Goal: Information Seeking & Learning: Learn about a topic

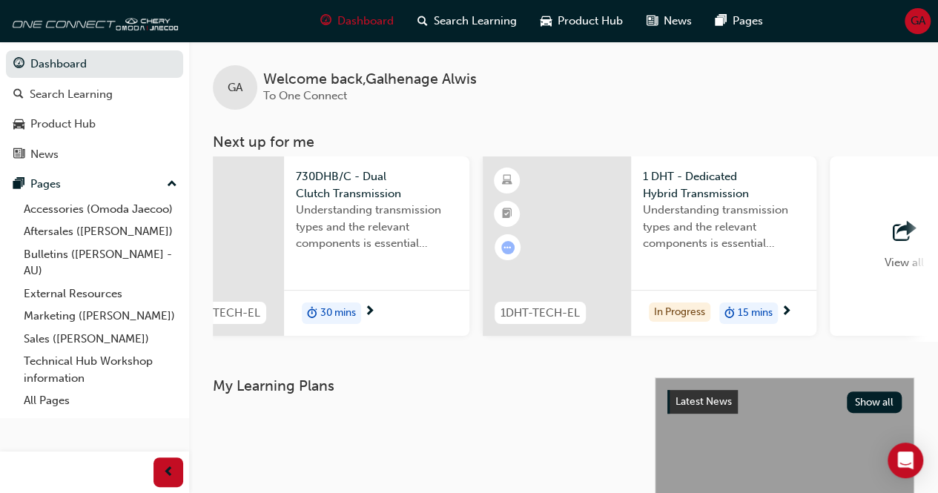
scroll to position [0, 1120]
click at [711, 279] on div "1 DHT - Dedicated Hybrid Transmission Understanding transmission types and the …" at bounding box center [721, 245] width 185 height 179
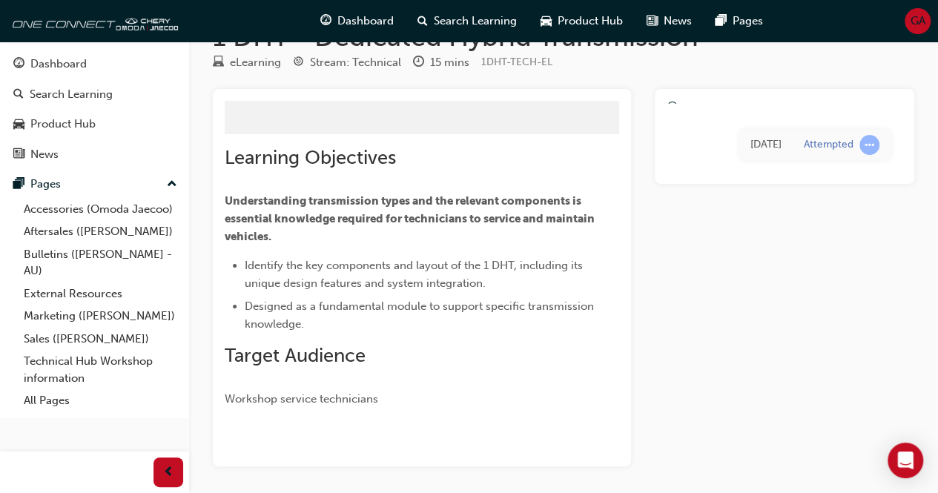
scroll to position [68, 0]
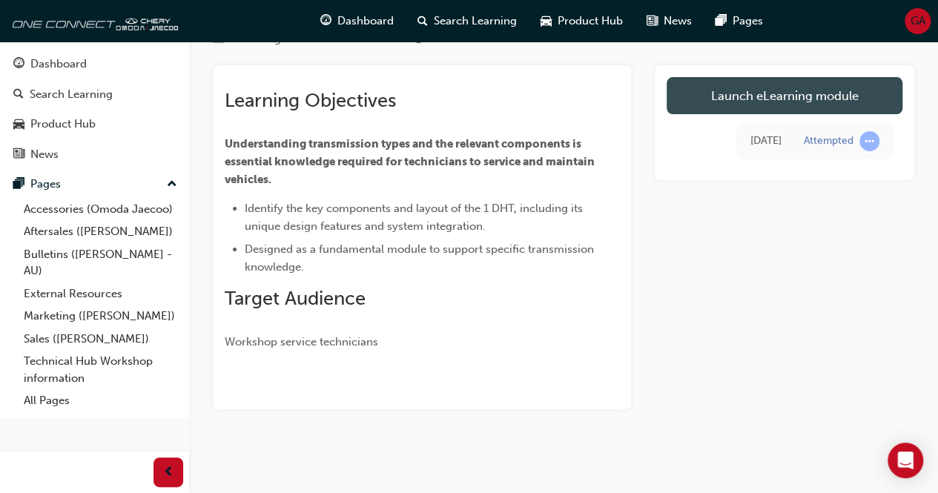
click at [728, 98] on link "Launch eLearning module" at bounding box center [784, 95] width 236 height 37
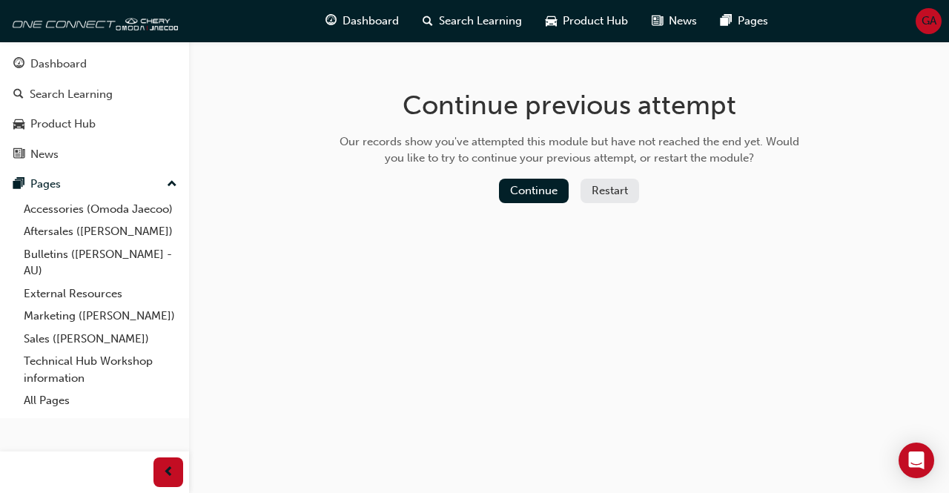
click at [603, 185] on button "Restart" at bounding box center [609, 191] width 59 height 24
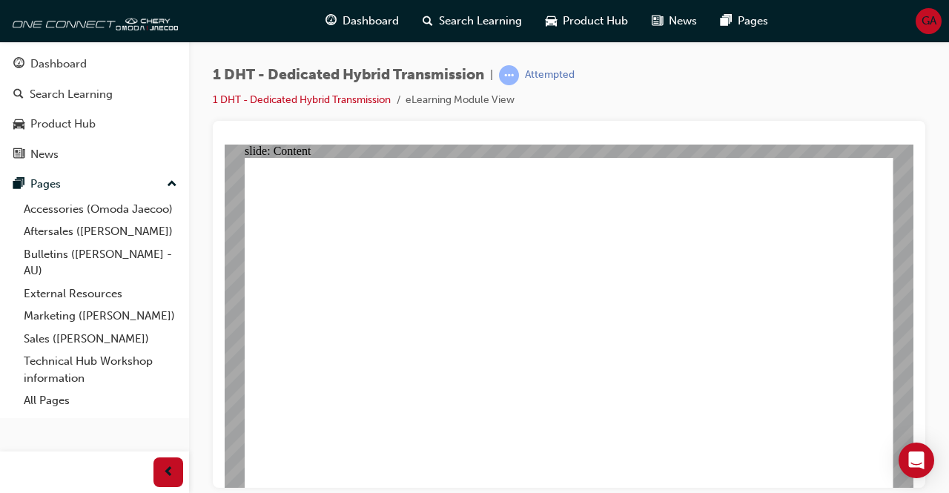
type input "24"
drag, startPoint x: 743, startPoint y: 427, endPoint x: 853, endPoint y: 440, distance: 111.3
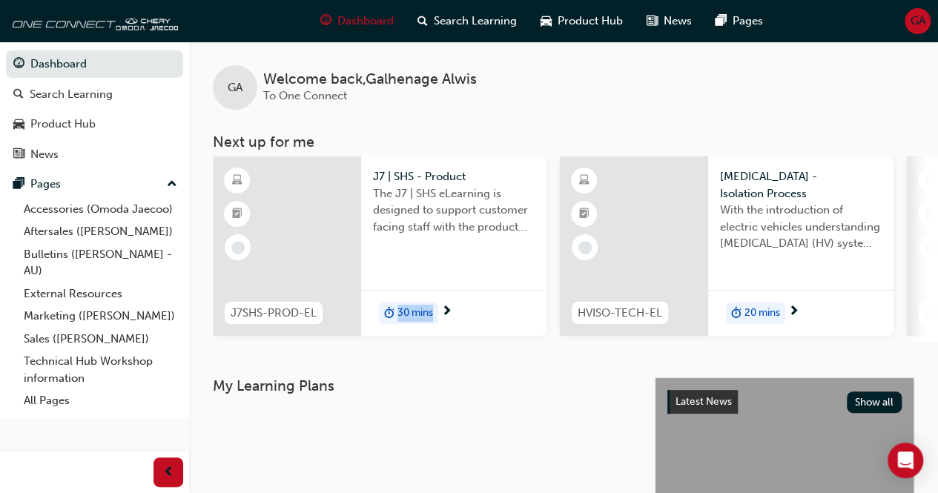
drag, startPoint x: 370, startPoint y: 340, endPoint x: 459, endPoint y: 380, distance: 97.2
click at [459, 377] on div "GA Welcome back , Galhenage Alwis To One Connect Next up for me J7SHS-PROD-EL J…" at bounding box center [563, 210] width 749 height 336
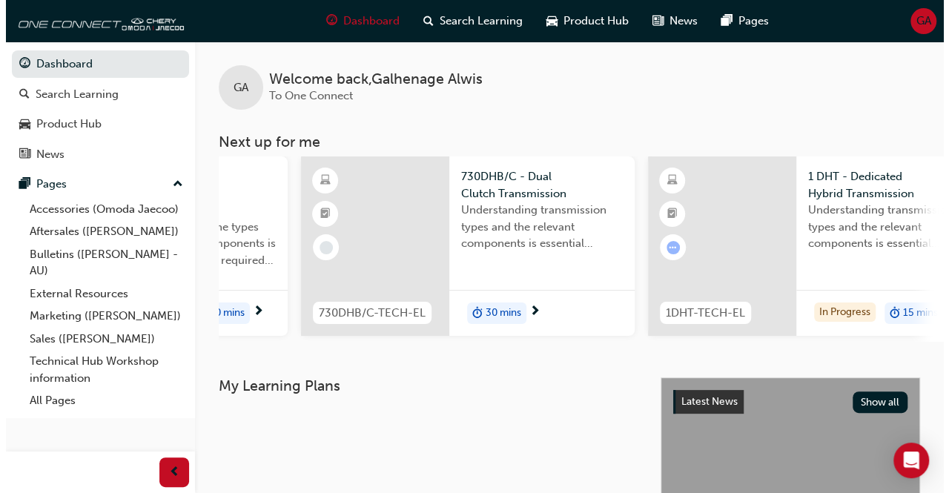
scroll to position [0, 967]
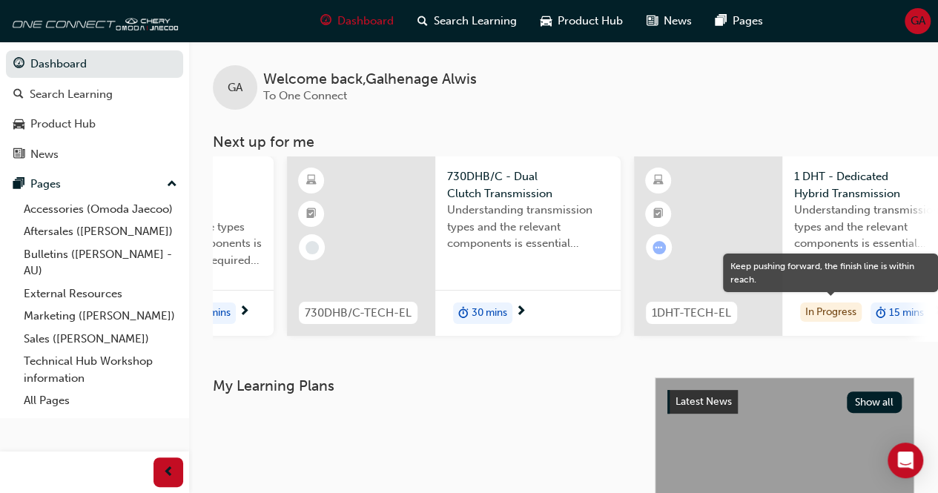
click at [829, 319] on div "In Progress" at bounding box center [831, 312] width 62 height 20
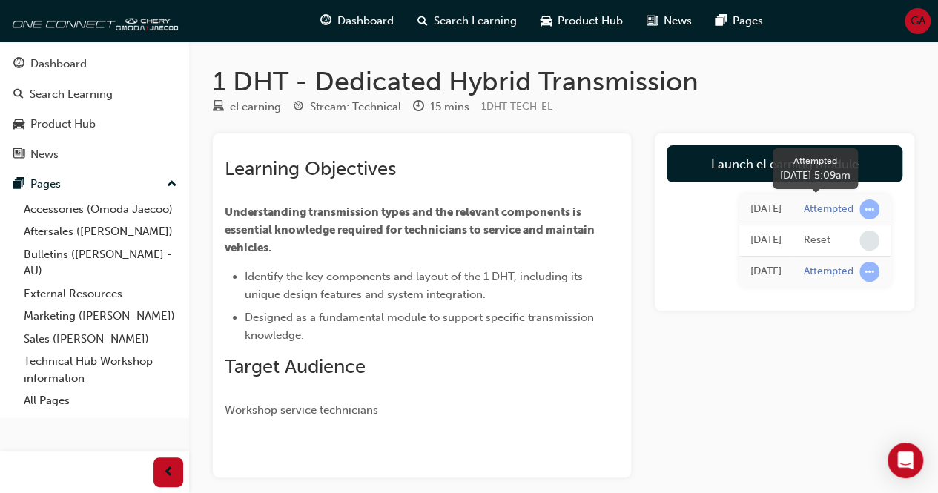
click at [837, 209] on div "Attempted" at bounding box center [829, 209] width 50 height 14
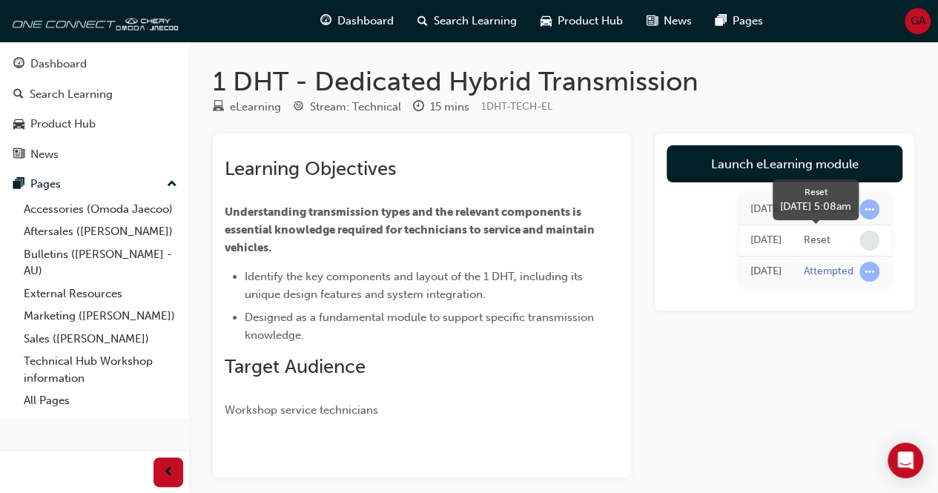
click at [872, 236] on span "learningRecordVerb_NONE-icon" at bounding box center [869, 241] width 20 height 20
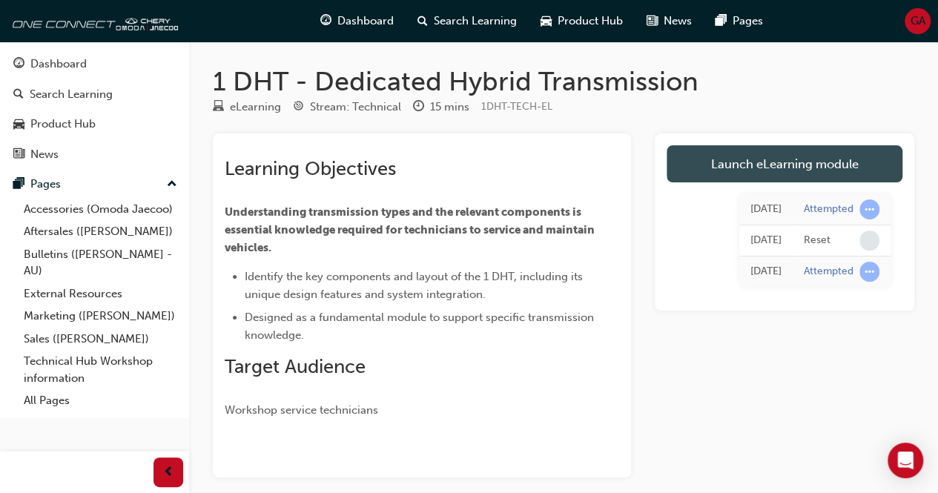
click at [789, 168] on link "Launch eLearning module" at bounding box center [784, 163] width 236 height 37
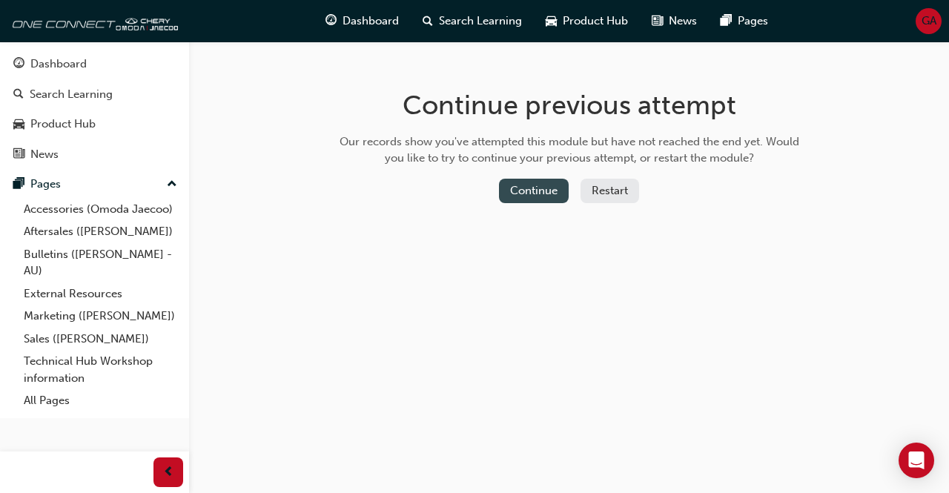
click at [526, 182] on button "Continue" at bounding box center [534, 191] width 70 height 24
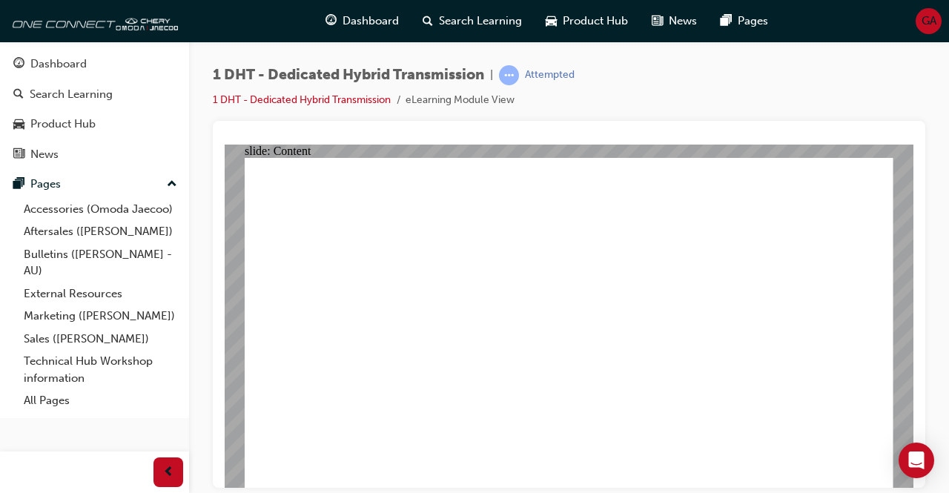
radio input "true"
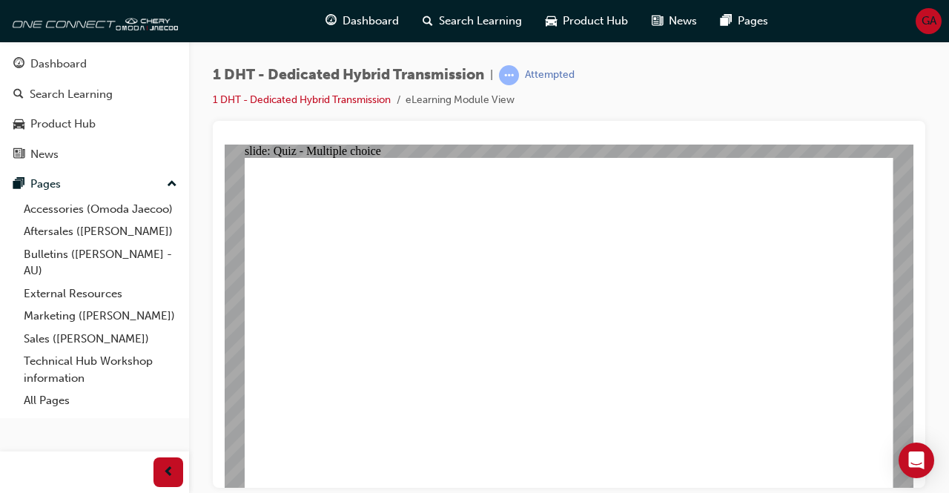
drag, startPoint x: 455, startPoint y: 395, endPoint x: 569, endPoint y: 205, distance: 222.1
drag, startPoint x: 731, startPoint y: 396, endPoint x: 835, endPoint y: 196, distance: 225.1
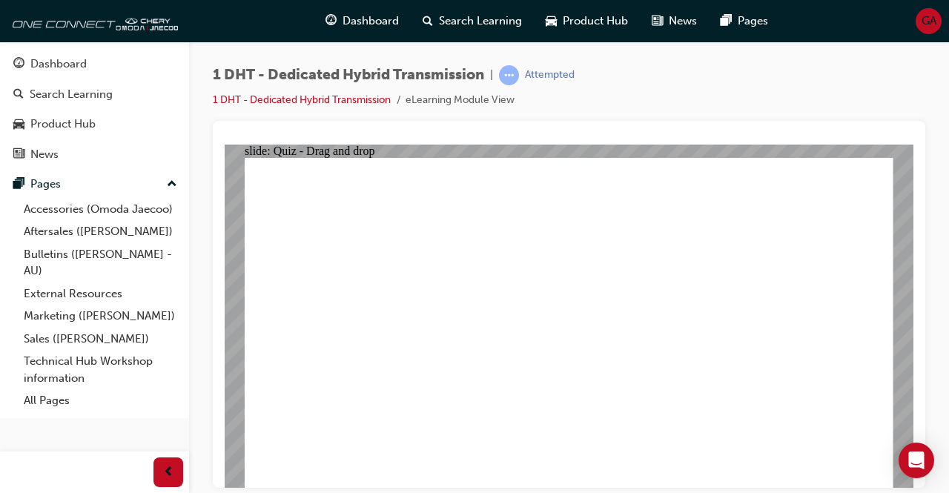
drag, startPoint x: 620, startPoint y: 412, endPoint x: 786, endPoint y: 212, distance: 260.1
drag, startPoint x: 565, startPoint y: 411, endPoint x: 637, endPoint y: 216, distance: 207.1
drag, startPoint x: 365, startPoint y: 421, endPoint x: 550, endPoint y: 237, distance: 261.0
drag, startPoint x: 682, startPoint y: 409, endPoint x: 775, endPoint y: 245, distance: 188.6
drag, startPoint x: 511, startPoint y: 411, endPoint x: 722, endPoint y: 256, distance: 260.9
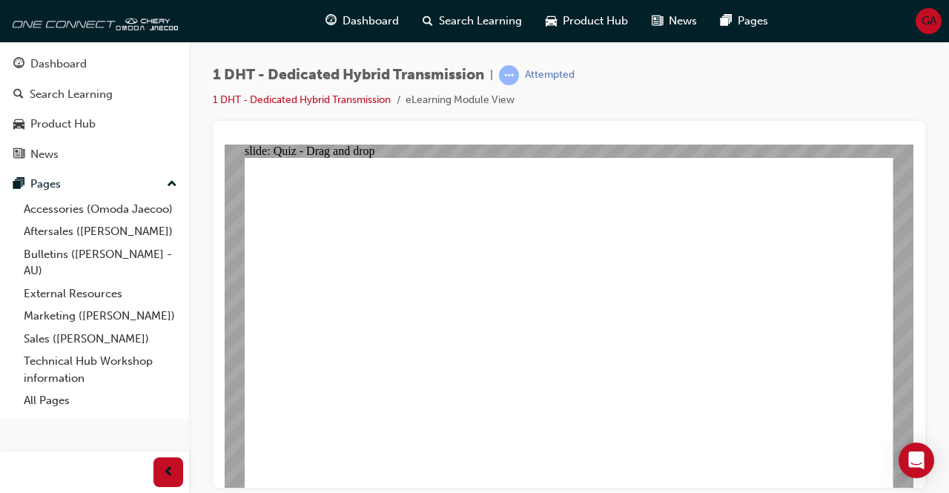
radio input "true"
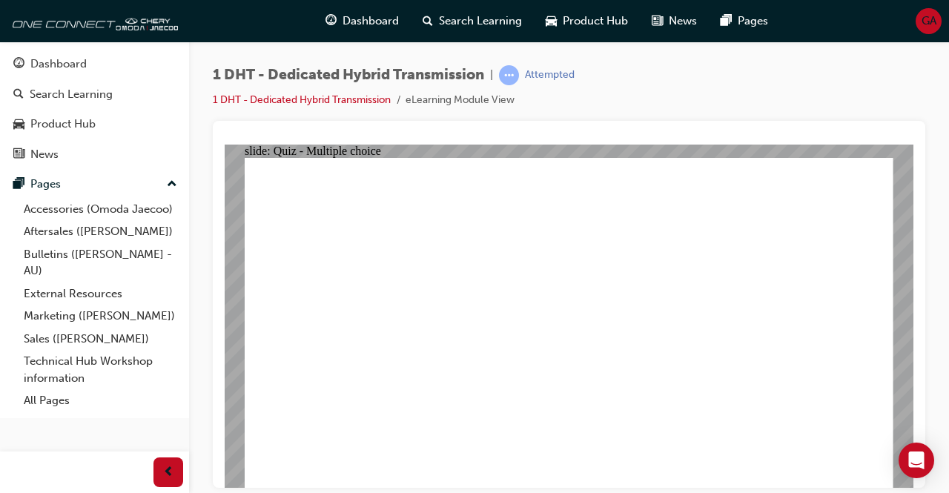
radio input "true"
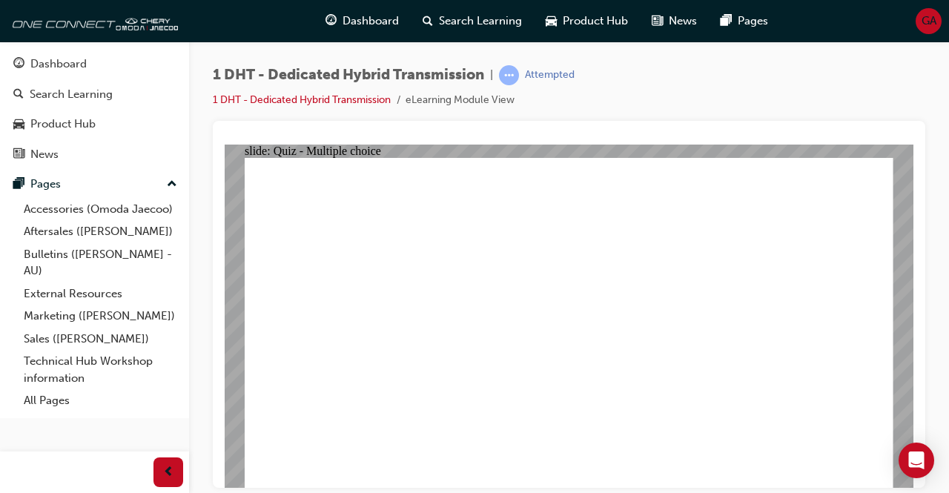
checkbox input "true"
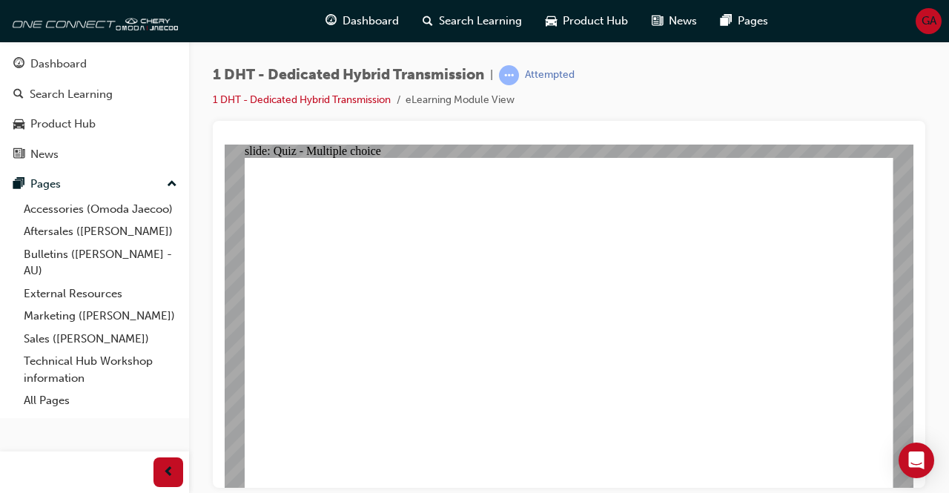
radio input "true"
drag, startPoint x: 377, startPoint y: 402, endPoint x: 525, endPoint y: 202, distance: 248.5
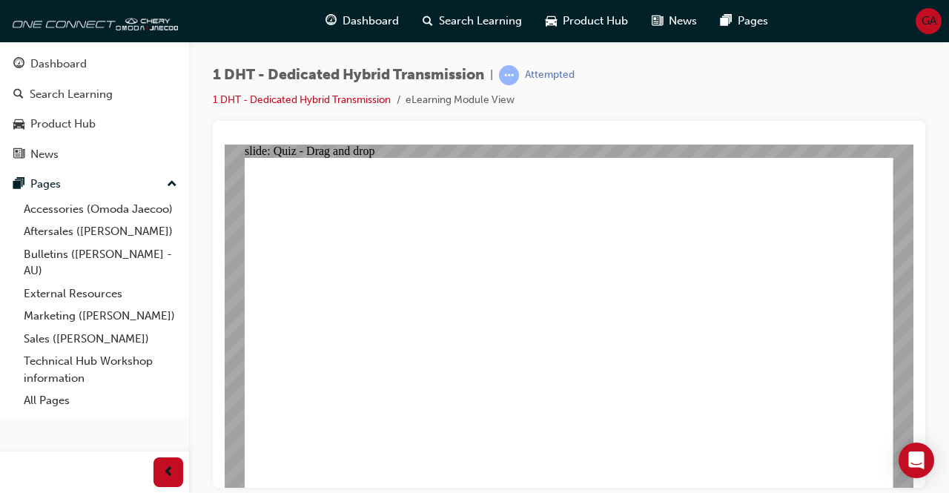
drag, startPoint x: 449, startPoint y: 414, endPoint x: 597, endPoint y: 202, distance: 258.3
drag, startPoint x: 554, startPoint y: 384, endPoint x: 527, endPoint y: 255, distance: 131.9
drag, startPoint x: 612, startPoint y: 420, endPoint x: 578, endPoint y: 265, distance: 158.5
drag, startPoint x: 569, startPoint y: 239, endPoint x: 749, endPoint y: 202, distance: 183.3
drag, startPoint x: 734, startPoint y: 397, endPoint x: 764, endPoint y: 173, distance: 225.8
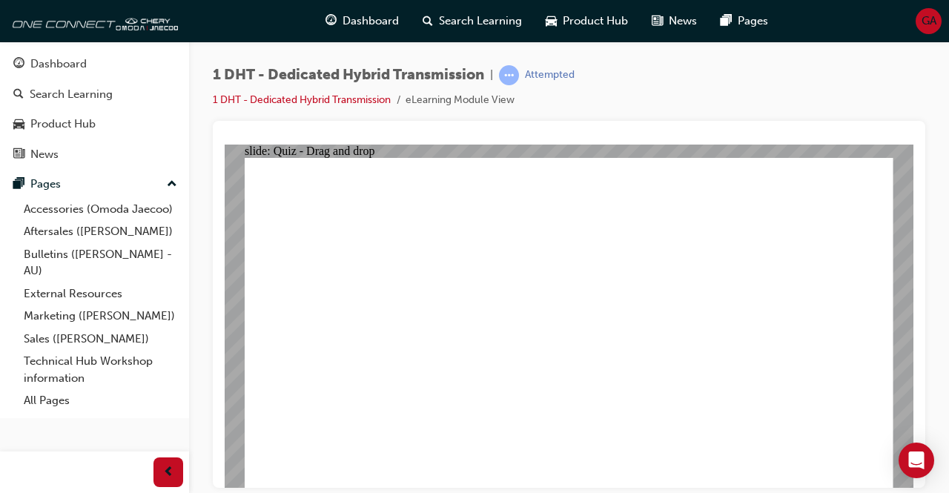
drag, startPoint x: 535, startPoint y: 369, endPoint x: 603, endPoint y: 237, distance: 148.2
drag, startPoint x: 700, startPoint y: 402, endPoint x: 666, endPoint y: 207, distance: 197.9
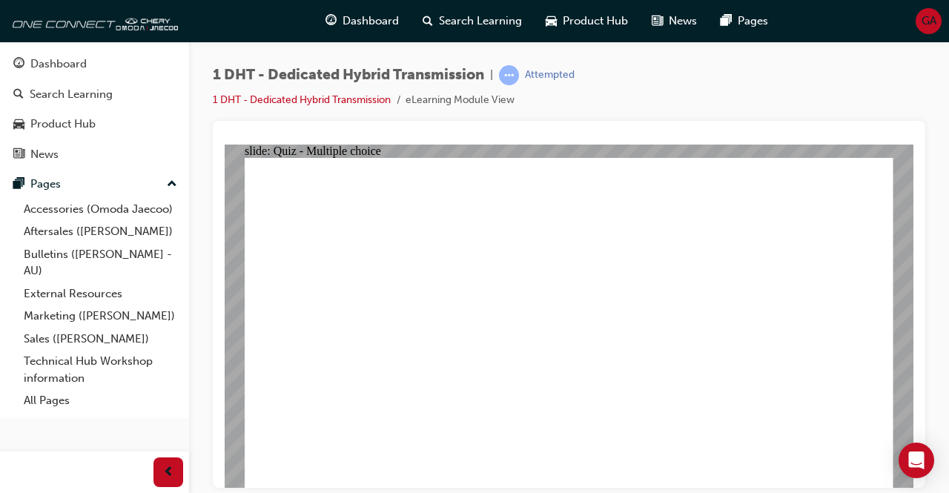
radio input "true"
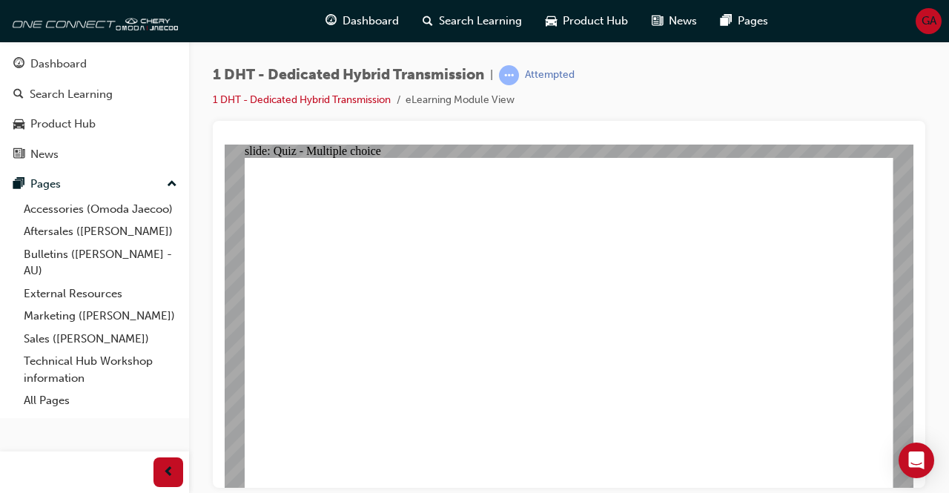
radio input "true"
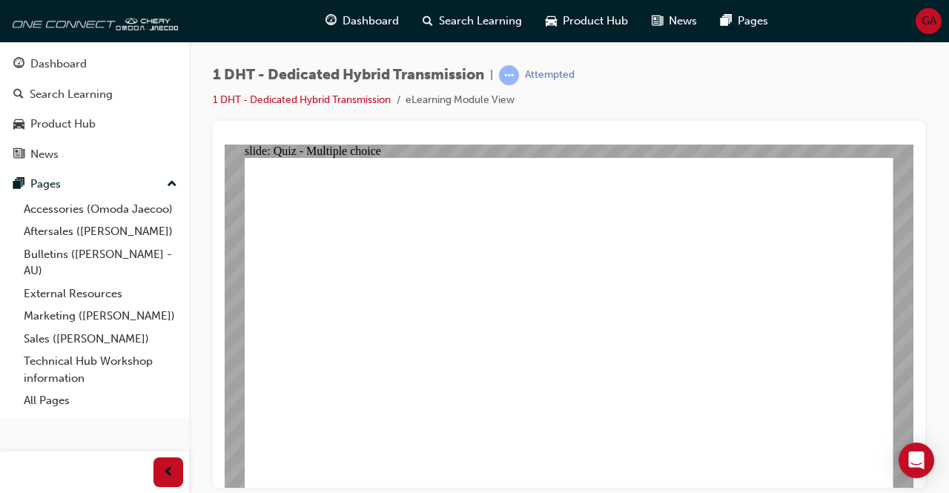
checkbox input "true"
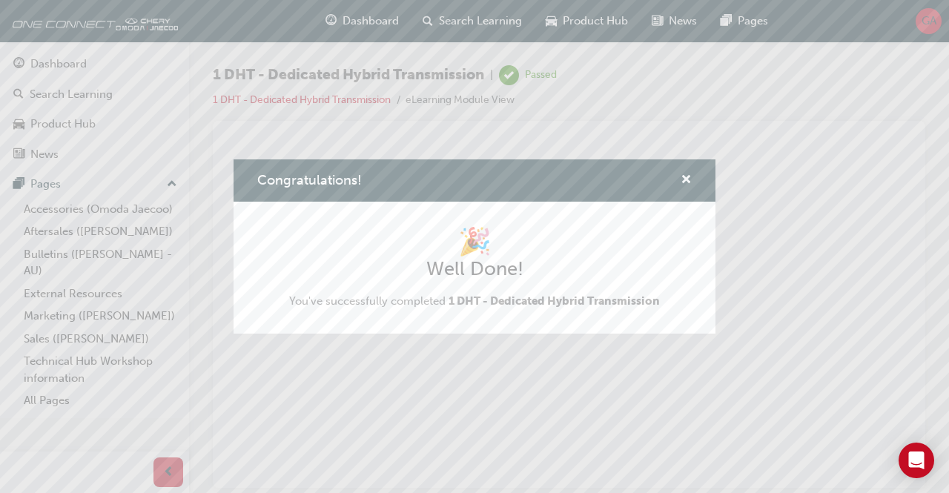
click at [79, 64] on div "Congratulations! 🎉 Well Done! You've successfully completed 1 DHT - Dedicated H…" at bounding box center [474, 246] width 949 height 493
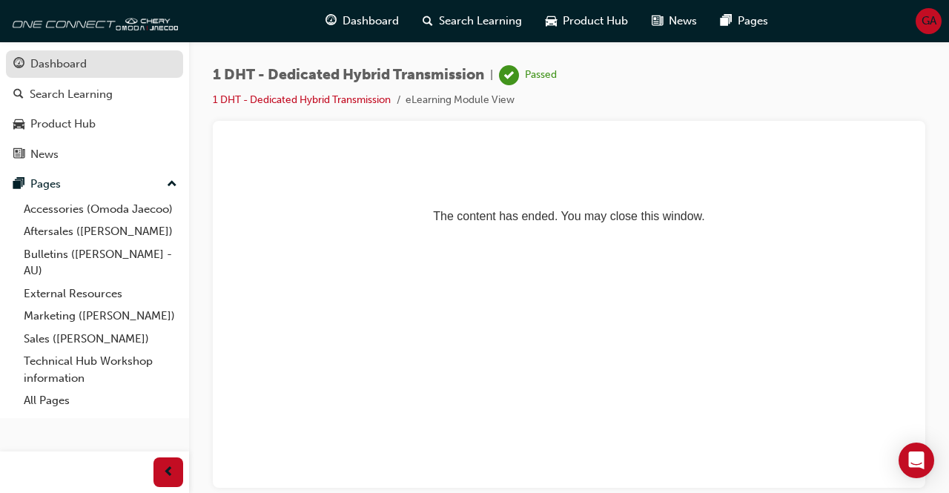
click at [78, 68] on div "Dashboard" at bounding box center [58, 64] width 56 height 17
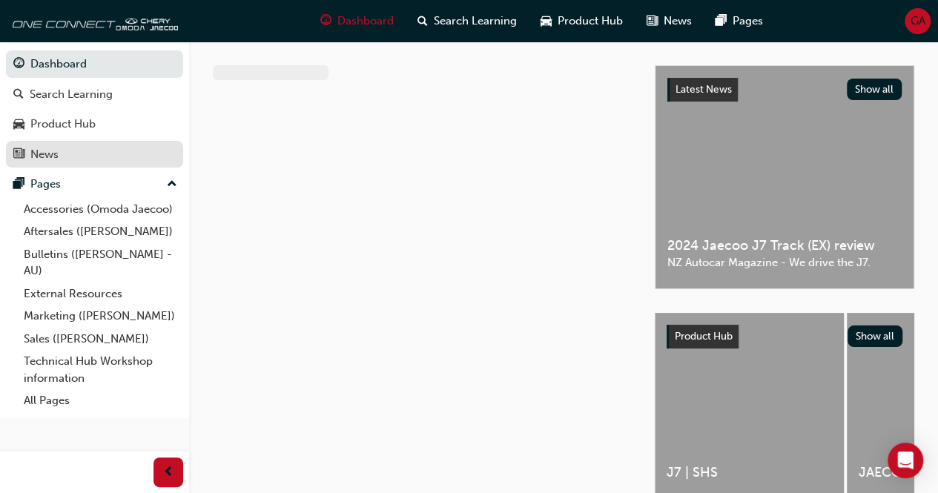
click at [62, 158] on div "News" at bounding box center [94, 154] width 162 height 19
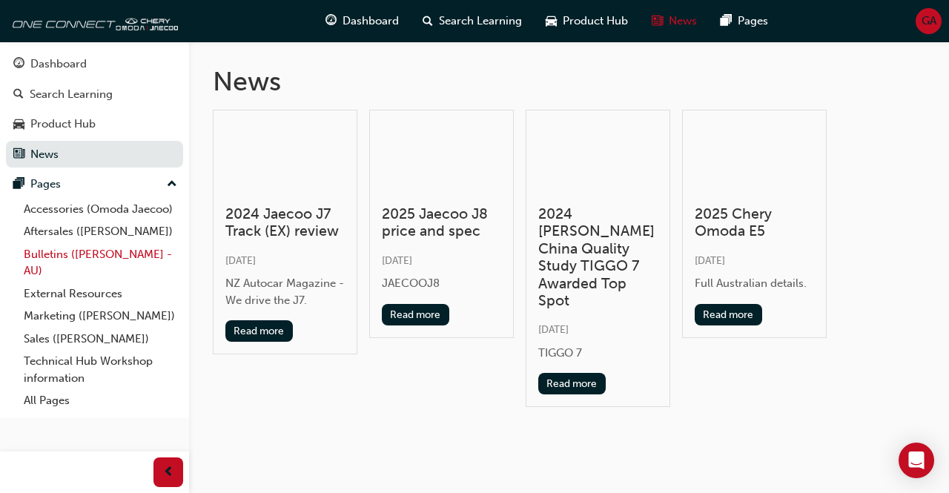
click at [80, 257] on link "Bulletins ([PERSON_NAME] - AU)" at bounding box center [100, 262] width 165 height 39
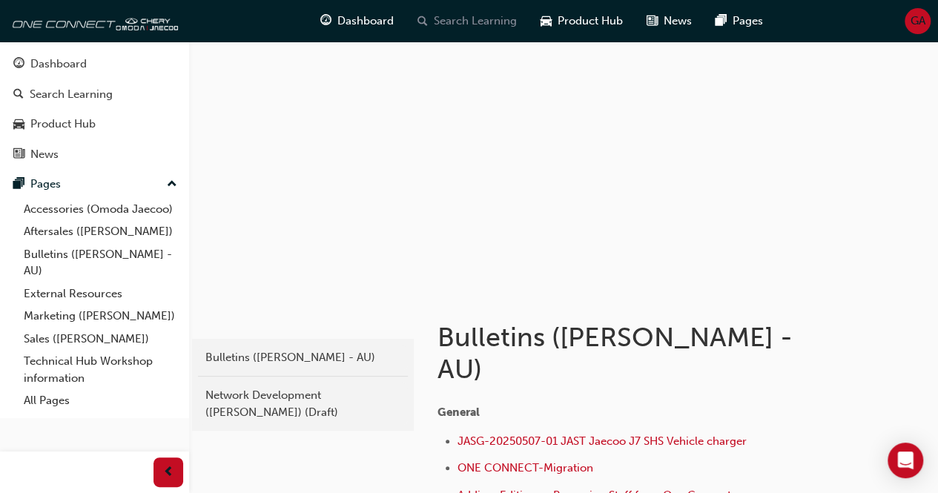
click at [461, 19] on span "Search Learning" at bounding box center [475, 21] width 83 height 17
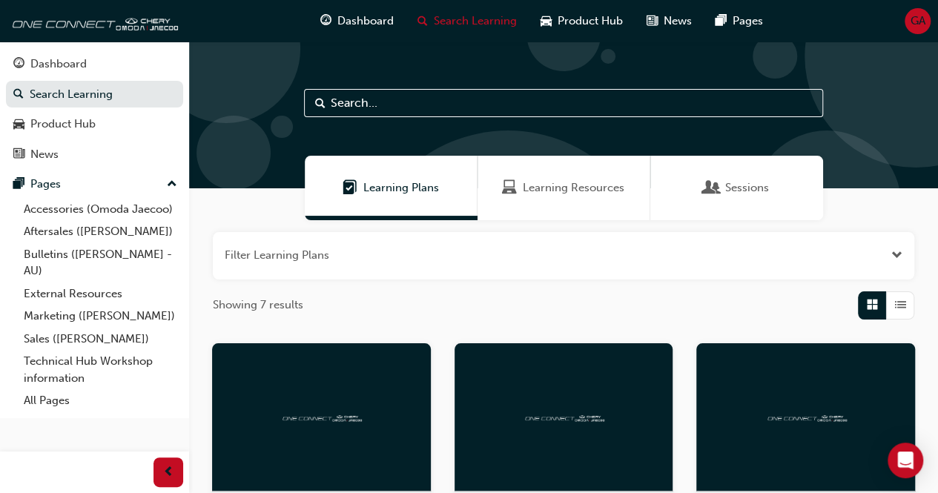
click at [668, 172] on div "Sessions" at bounding box center [736, 188] width 173 height 64
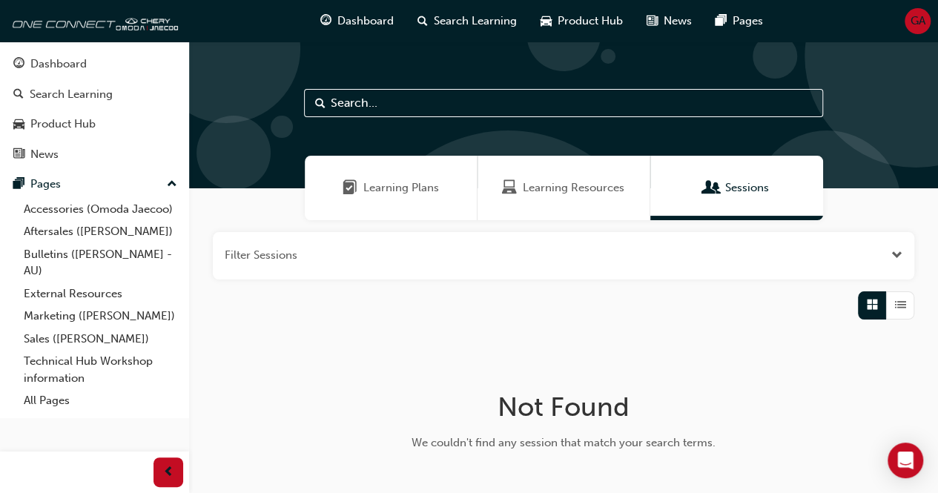
click at [580, 185] on span "Learning Resources" at bounding box center [574, 187] width 102 height 17
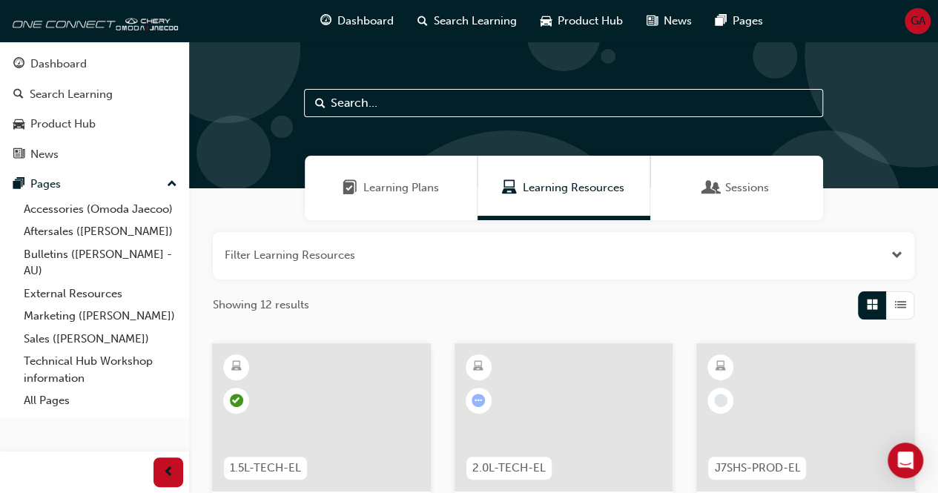
click at [420, 198] on div "Learning Plans" at bounding box center [391, 188] width 173 height 64
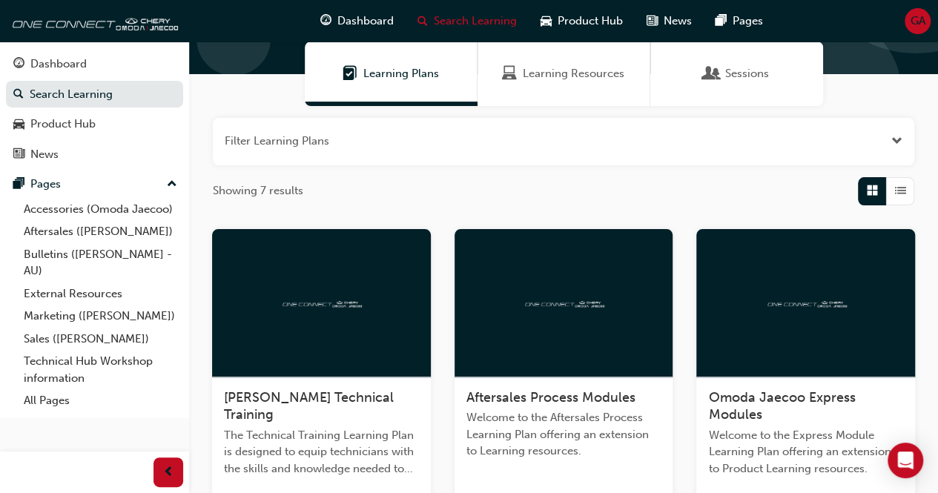
scroll to position [128, 0]
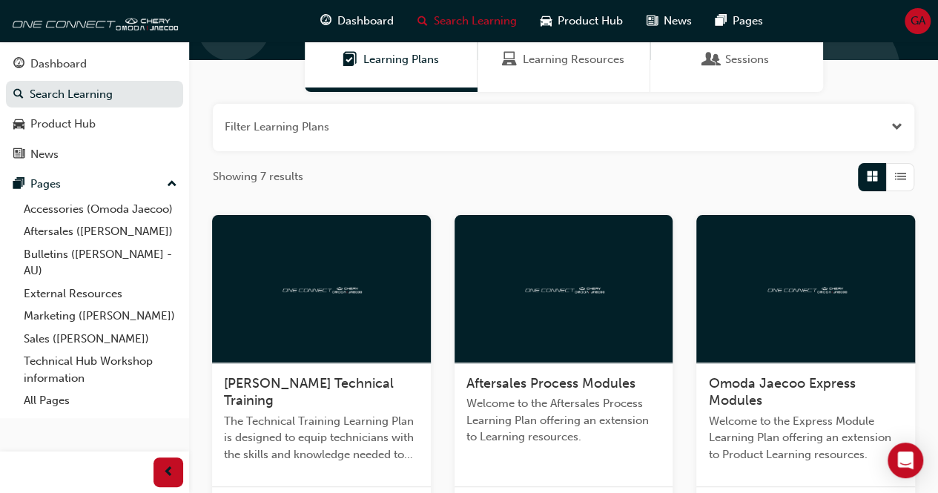
click at [367, 380] on span "[PERSON_NAME] Technical Training" at bounding box center [309, 392] width 170 height 34
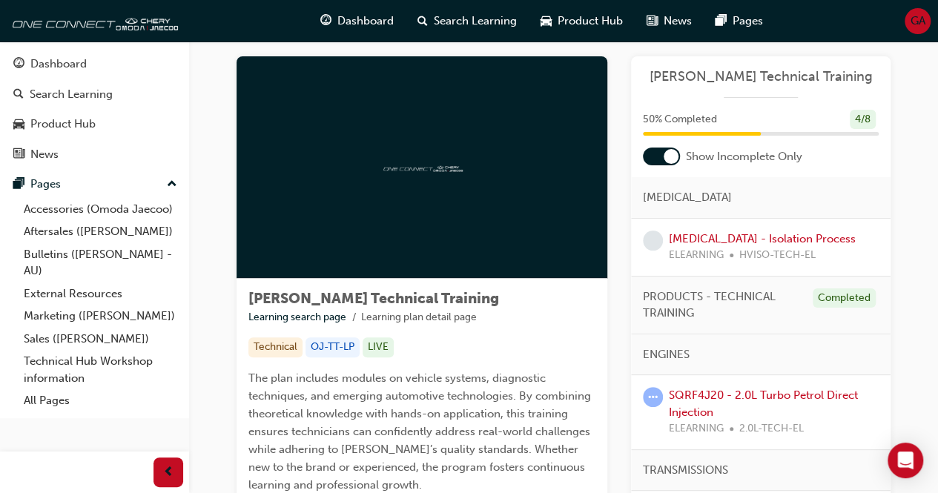
scroll to position [22, 0]
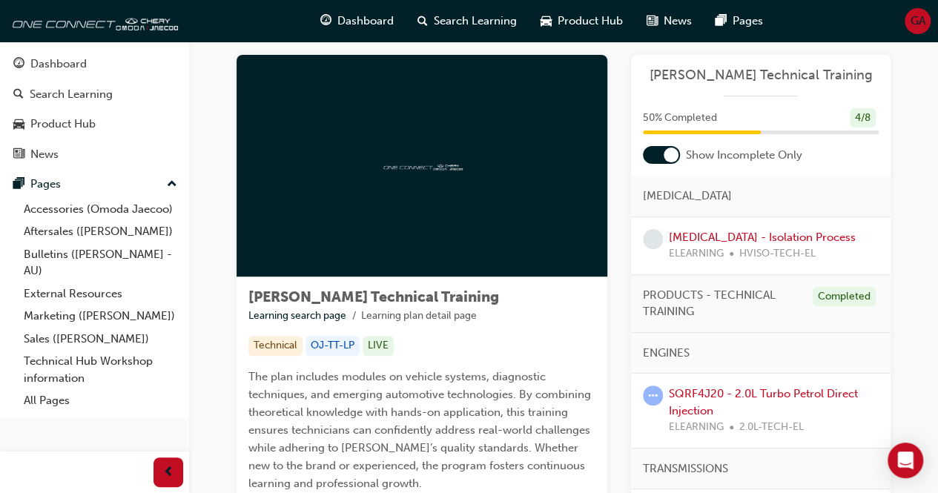
click at [375, 346] on div "LIVE" at bounding box center [377, 346] width 31 height 20
click at [667, 151] on div at bounding box center [670, 155] width 15 height 15
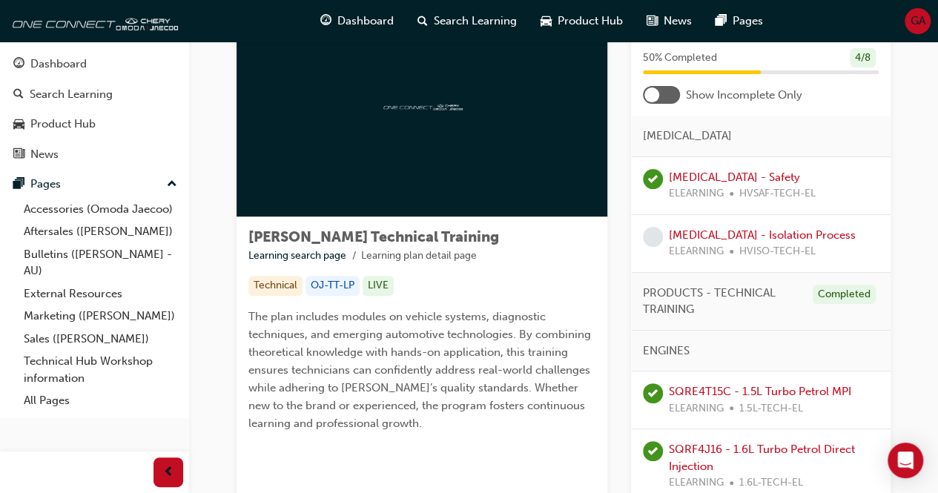
scroll to position [89, 0]
